Goal: Information Seeking & Learning: Learn about a topic

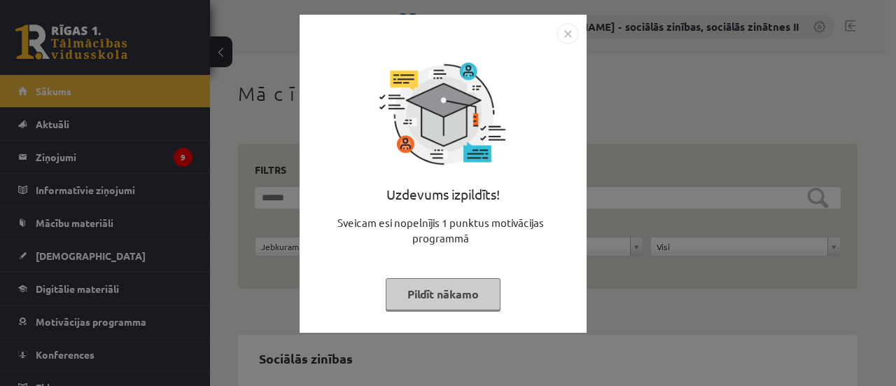
click at [564, 30] on img "Close" at bounding box center [567, 33] width 21 height 21
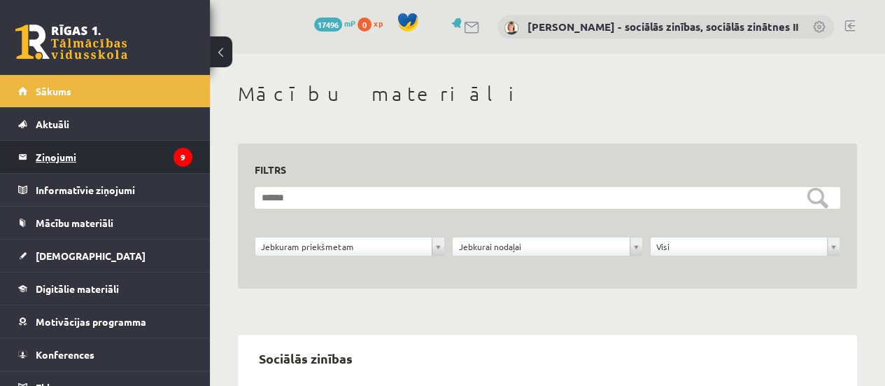
click at [56, 163] on legend "Ziņojumi 9" at bounding box center [114, 157] width 157 height 32
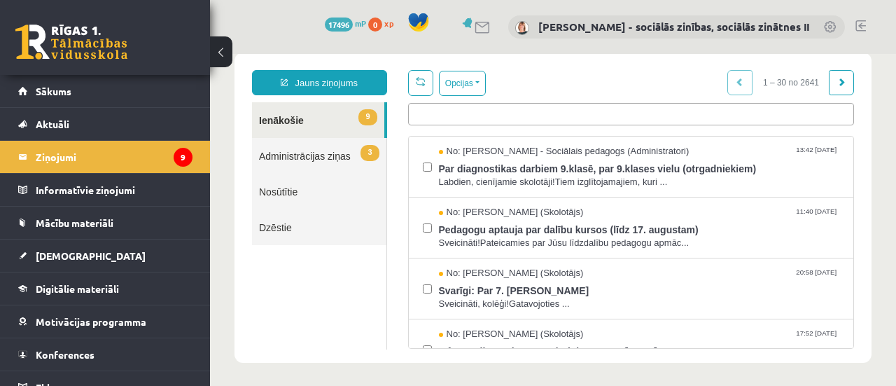
scroll to position [29, 0]
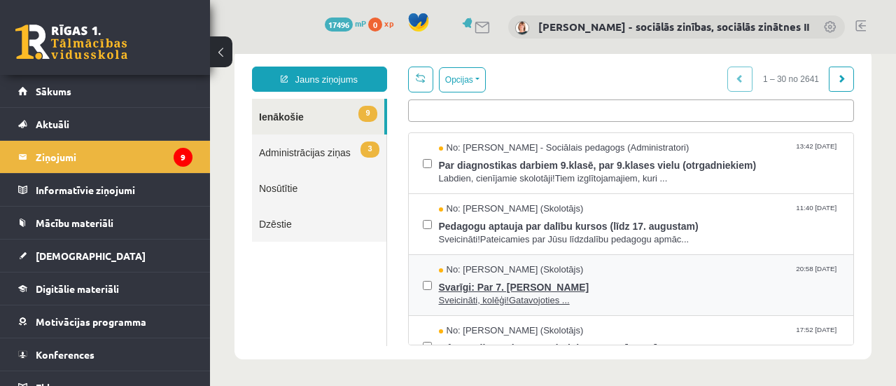
click at [465, 290] on span "Svarīgi: Par 7. [PERSON_NAME]" at bounding box center [639, 284] width 401 height 17
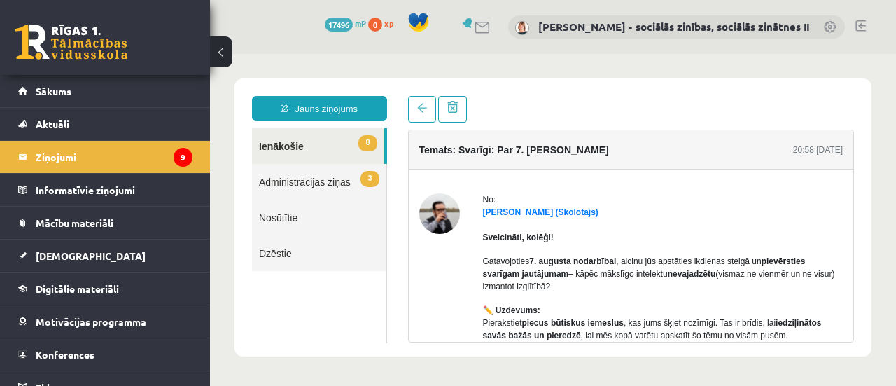
scroll to position [0, 0]
click at [421, 108] on span at bounding box center [422, 108] width 10 height 10
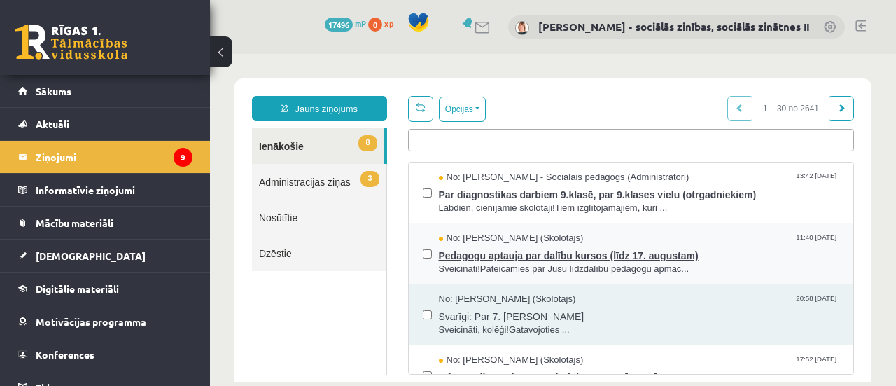
click at [516, 258] on span "Pedagogu aptauja par dalību kursos (līdz 17. augustam)" at bounding box center [639, 253] width 401 height 17
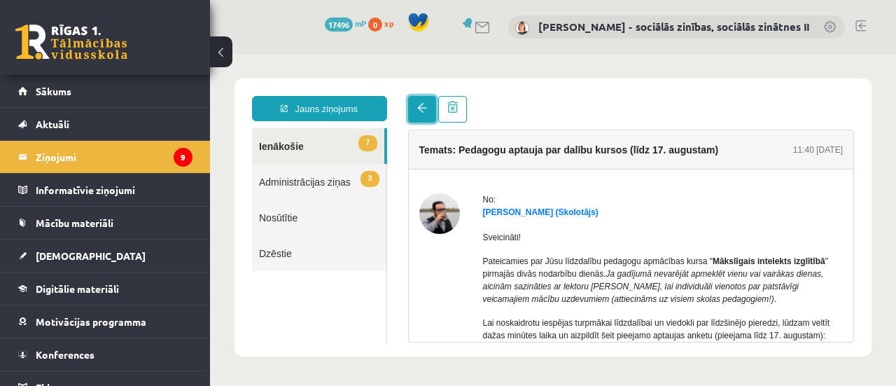
click at [423, 114] on link at bounding box center [422, 109] width 28 height 27
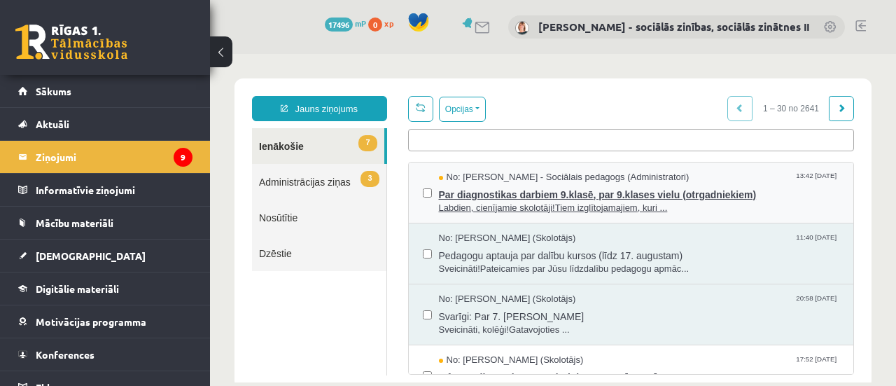
click at [489, 195] on span "Par diagnostikas darbiem 9.klasē, par 9.klases vielu (otrgadniekiem)" at bounding box center [639, 192] width 401 height 17
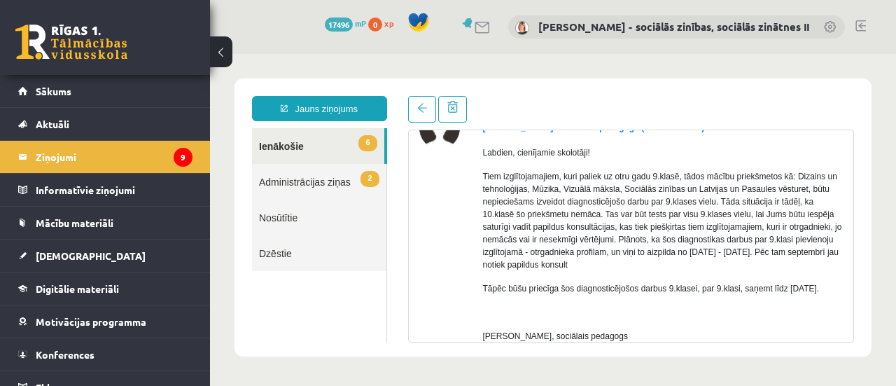
scroll to position [83, 0]
click at [419, 114] on link at bounding box center [422, 109] width 28 height 27
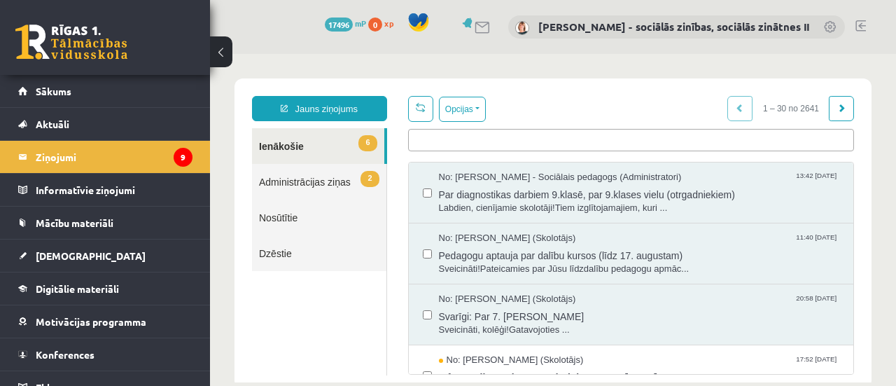
scroll to position [0, 0]
click at [288, 148] on link "6 Ienākošie" at bounding box center [318, 146] width 132 height 36
click at [339, 184] on link "2 Administrācijas ziņas" at bounding box center [319, 182] width 134 height 36
click at [337, 183] on link "2 Administrācijas ziņas" at bounding box center [319, 182] width 134 height 36
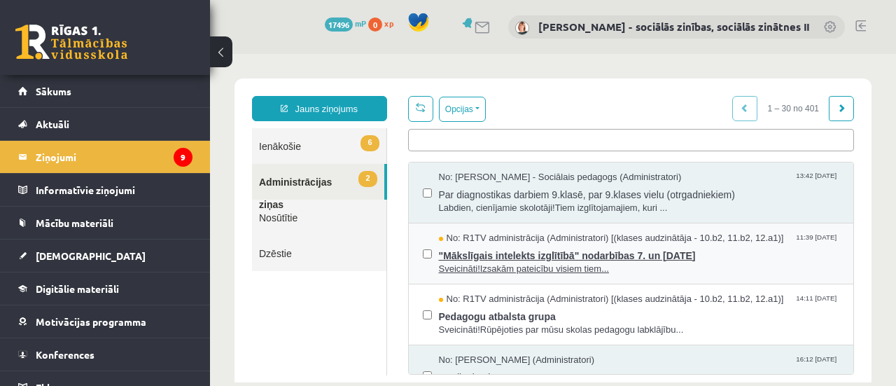
click at [518, 253] on span ""Mākslīgais intelekts izglītībā" nodarbības 7. un [DATE]" at bounding box center [639, 253] width 401 height 17
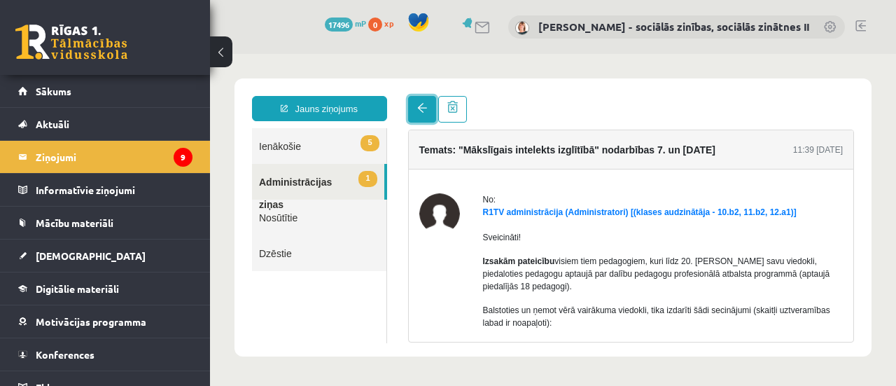
click at [414, 113] on link at bounding box center [422, 109] width 28 height 27
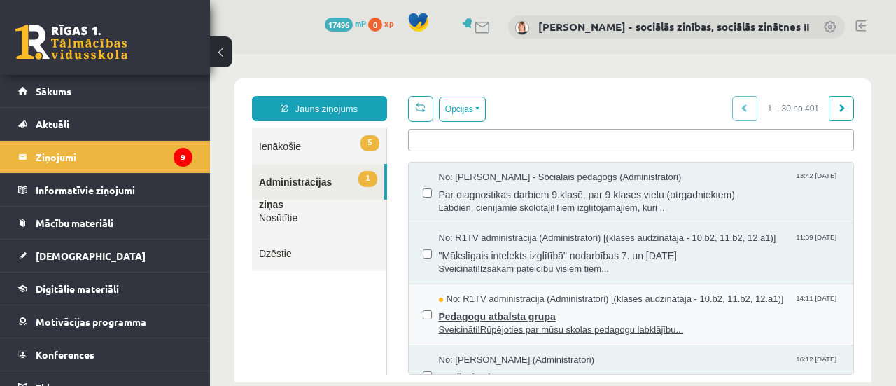
click at [522, 307] on span "Pedagogu atbalsta grupa" at bounding box center [639, 314] width 401 height 17
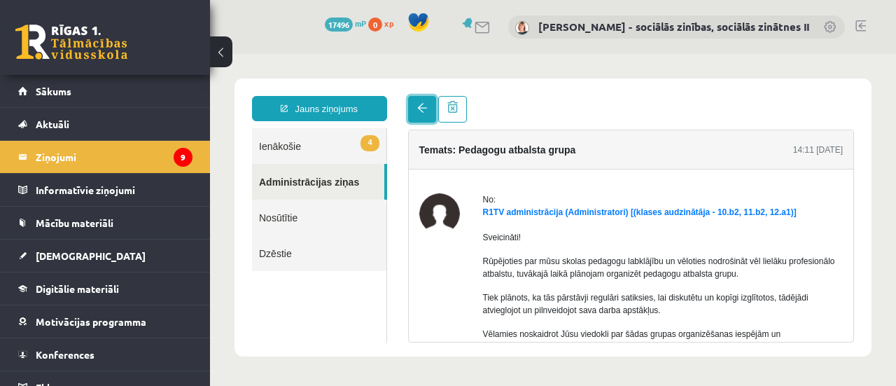
click at [423, 111] on span at bounding box center [422, 108] width 10 height 10
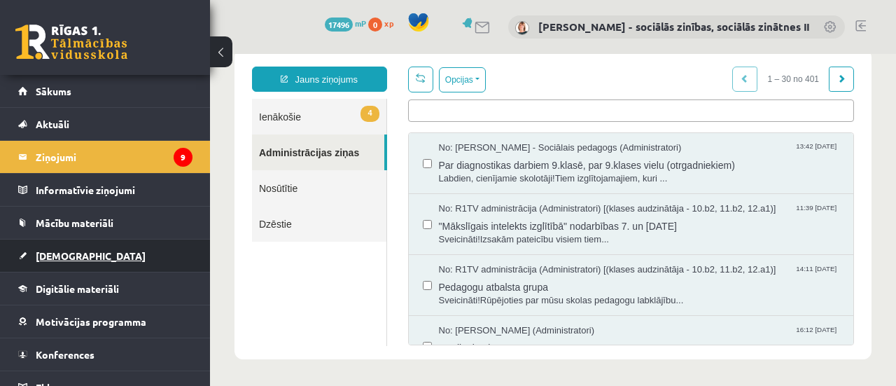
click at [50, 254] on span "[DEMOGRAPHIC_DATA]" at bounding box center [91, 255] width 110 height 13
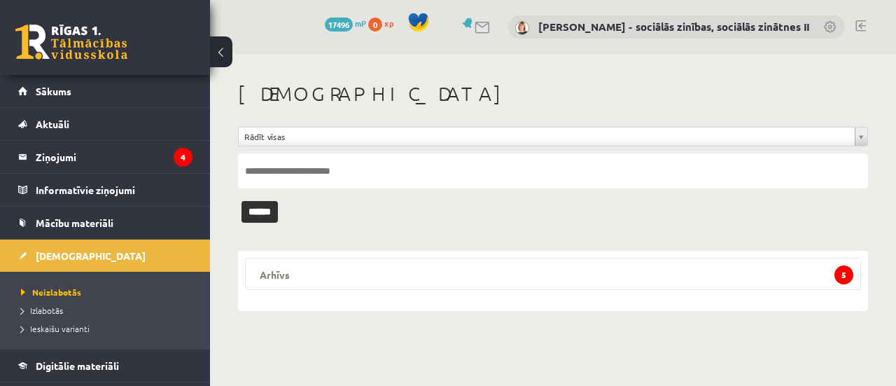
click at [438, 283] on legend "Arhīvs 5" at bounding box center [553, 274] width 616 height 32
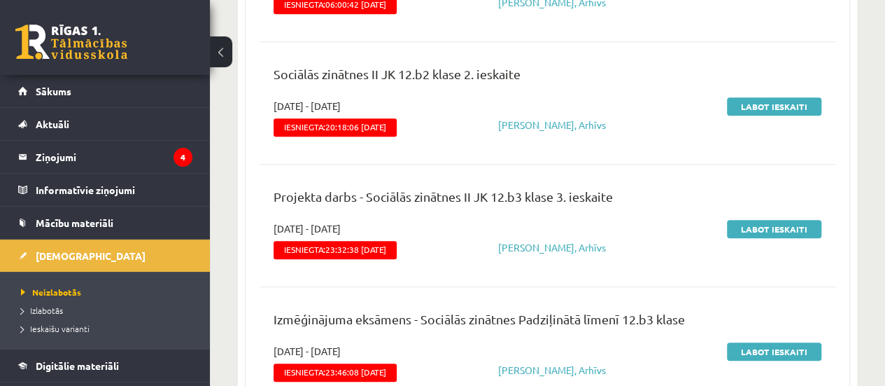
scroll to position [579, 0]
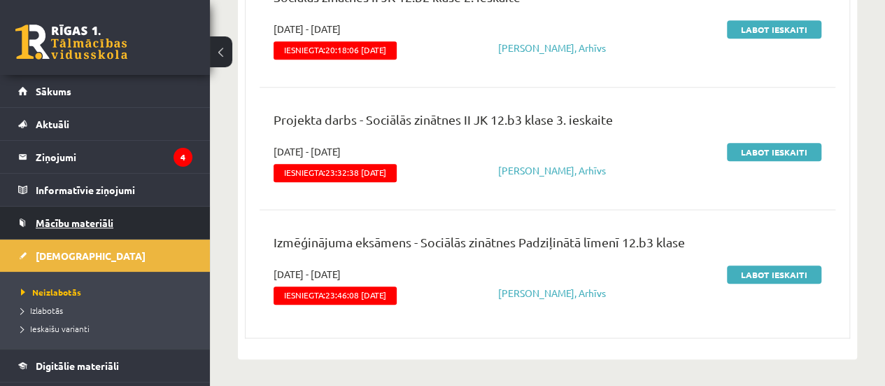
click at [100, 225] on span "Mācību materiāli" at bounding box center [75, 222] width 78 height 13
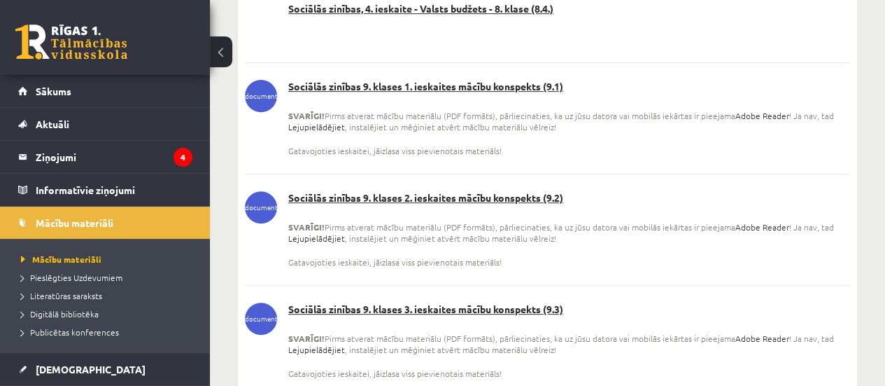
scroll to position [13489, 0]
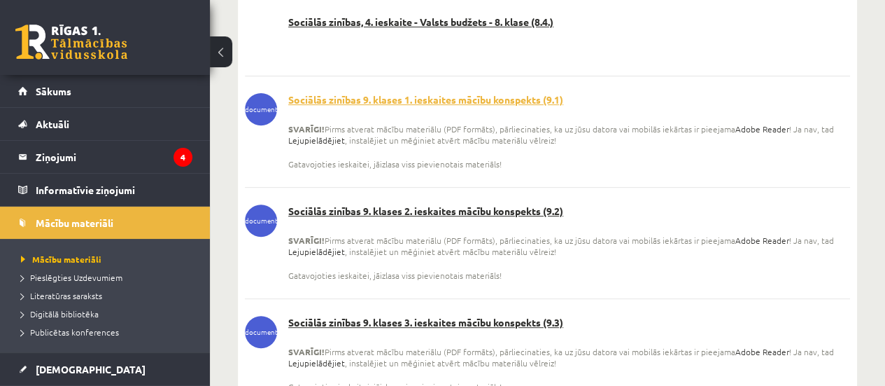
click at [456, 93] on link "Sociālās zinības 9. klases 1. ieskaites mācību konspekts (9.1)" at bounding box center [547, 100] width 605 height 14
